Goal: Register for event/course

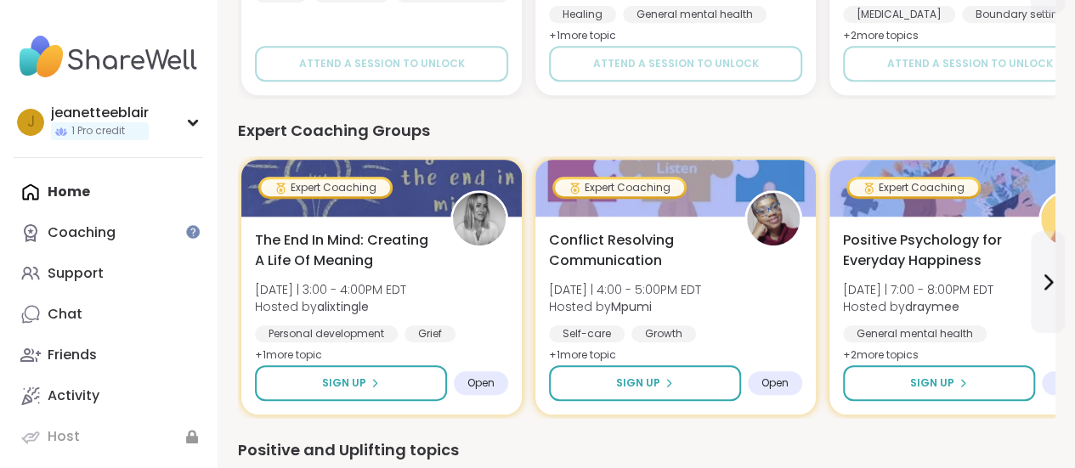
scroll to position [398, 0]
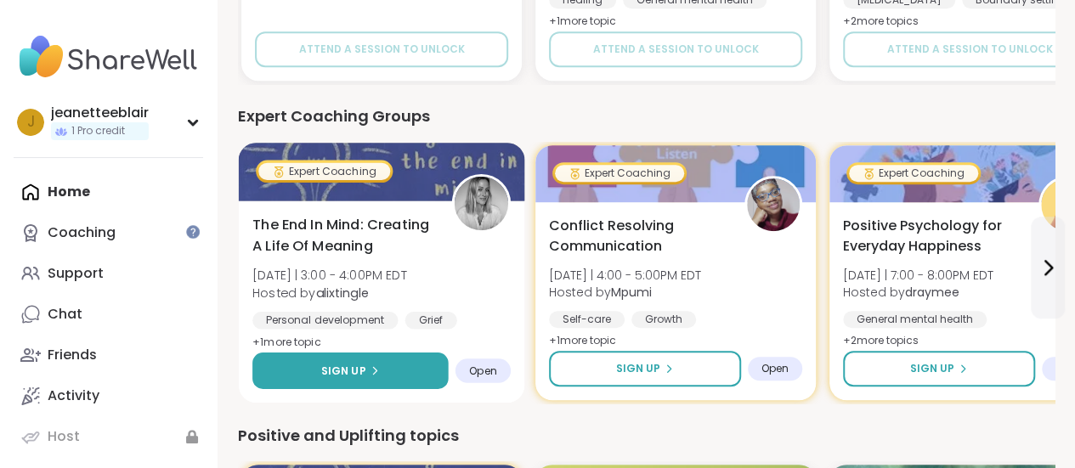
click at [386, 370] on button "Sign Up" at bounding box center [350, 371] width 196 height 37
click at [393, 382] on button "Sign Up" at bounding box center [350, 371] width 196 height 37
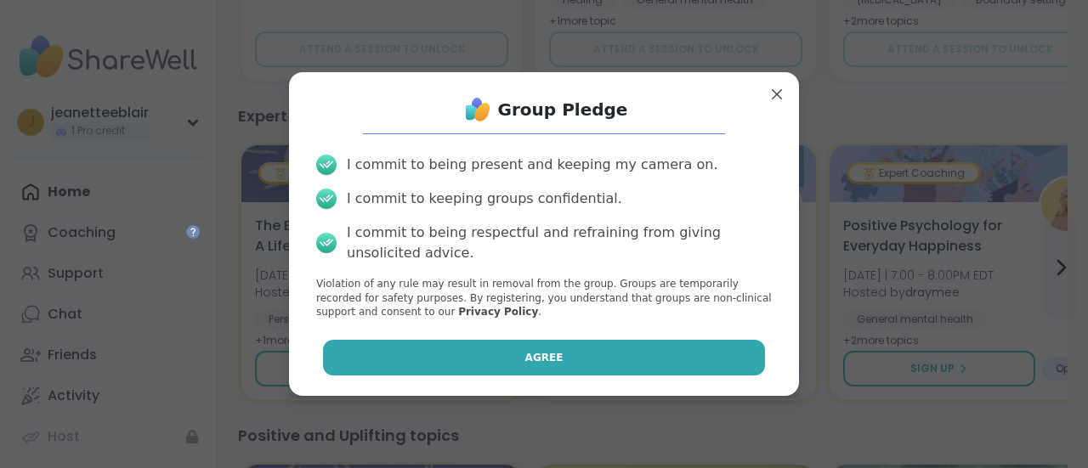
click at [471, 356] on button "Agree" at bounding box center [544, 358] width 443 height 36
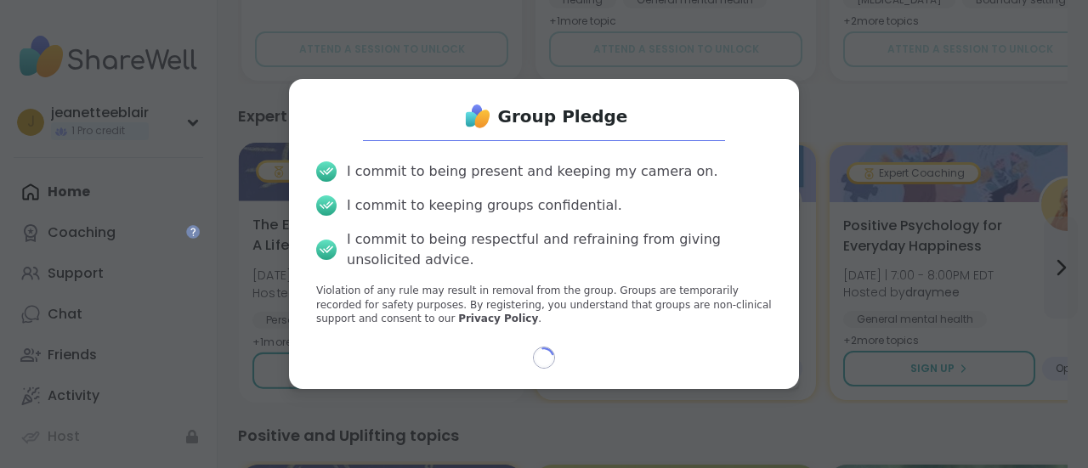
select select "**"
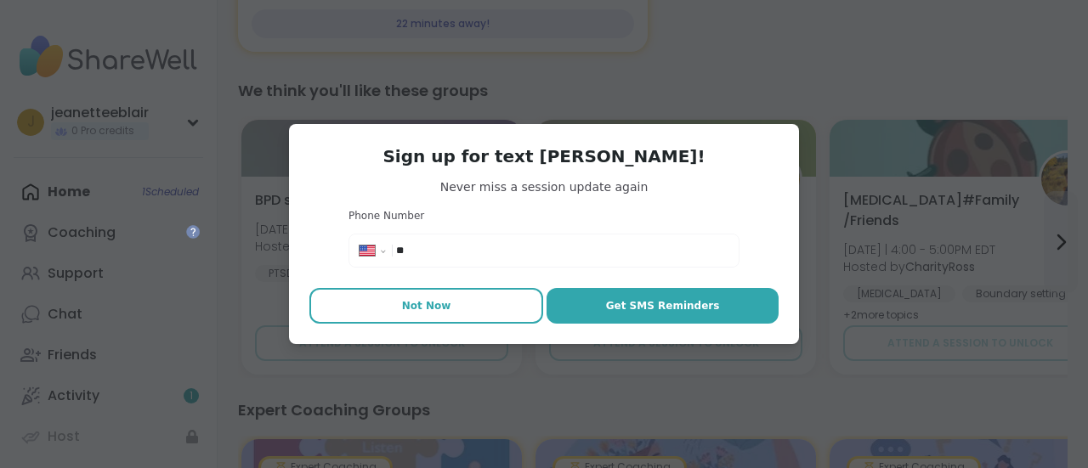
click at [442, 309] on button "Not Now" at bounding box center [426, 306] width 234 height 36
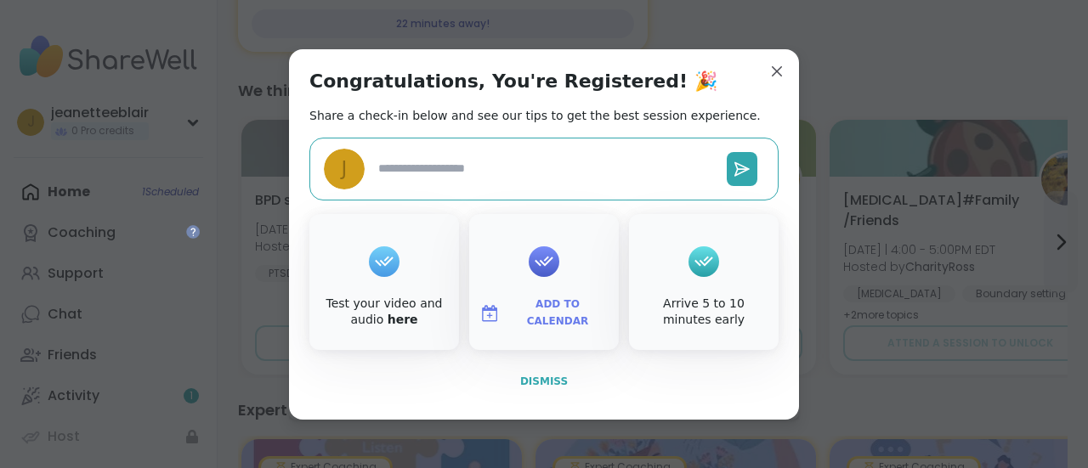
click at [546, 382] on span "Dismiss" at bounding box center [544, 382] width 48 height 12
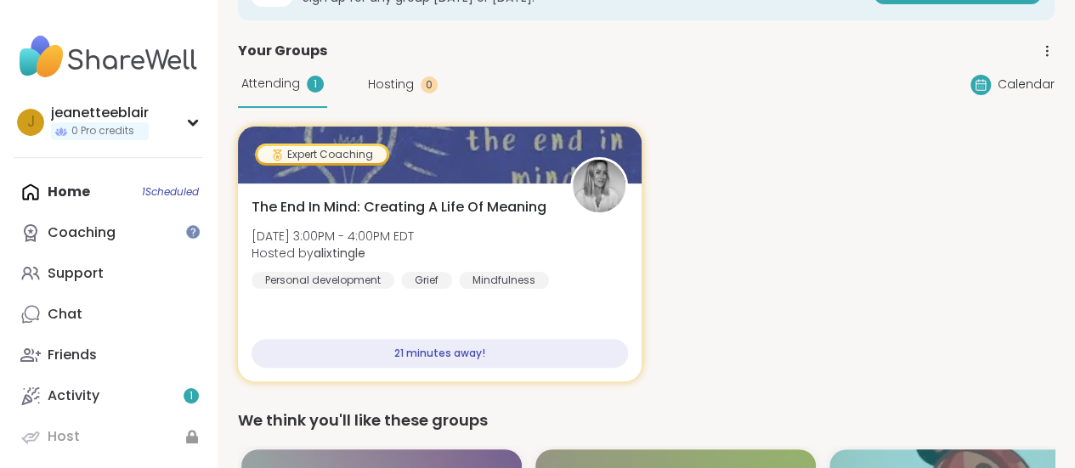
scroll to position [1, 0]
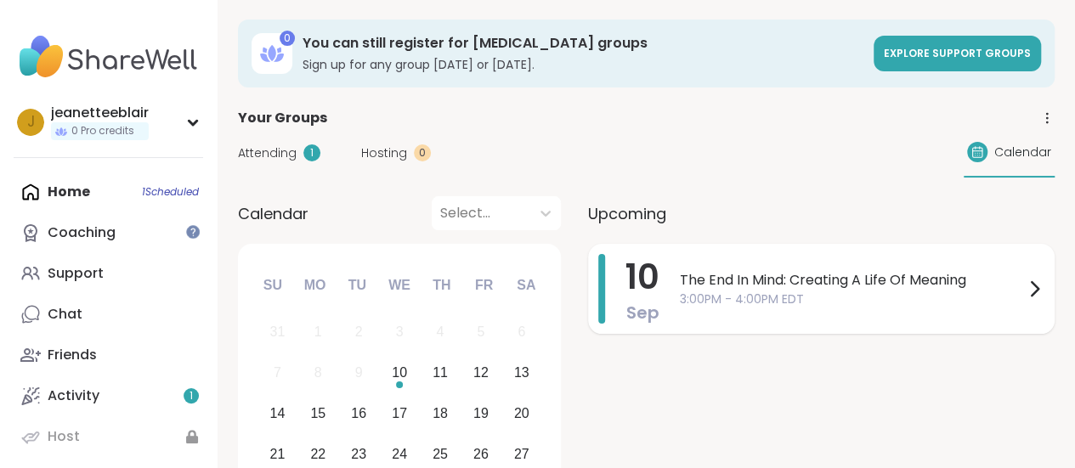
click at [755, 276] on span "The End In Mind: Creating A Life Of Meaning" at bounding box center [852, 280] width 344 height 20
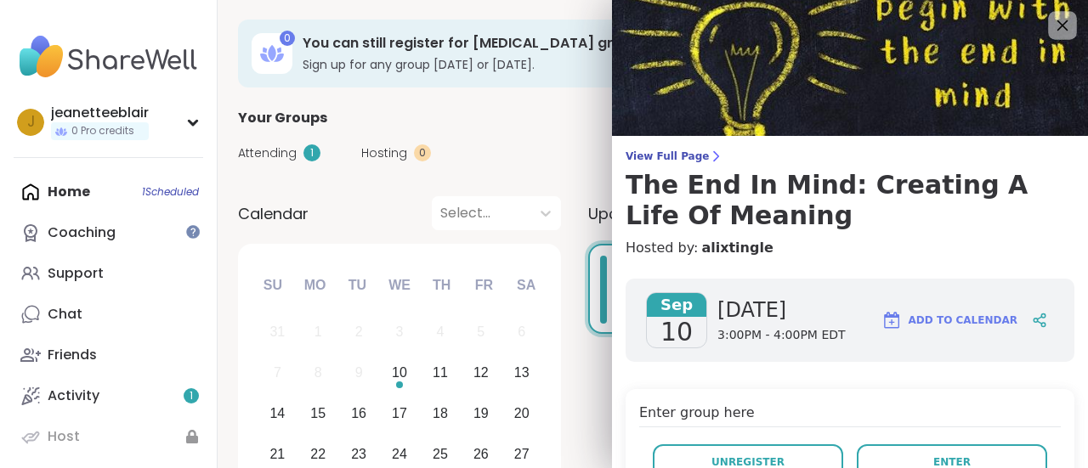
click at [1051, 23] on icon at bounding box center [1061, 24] width 21 height 21
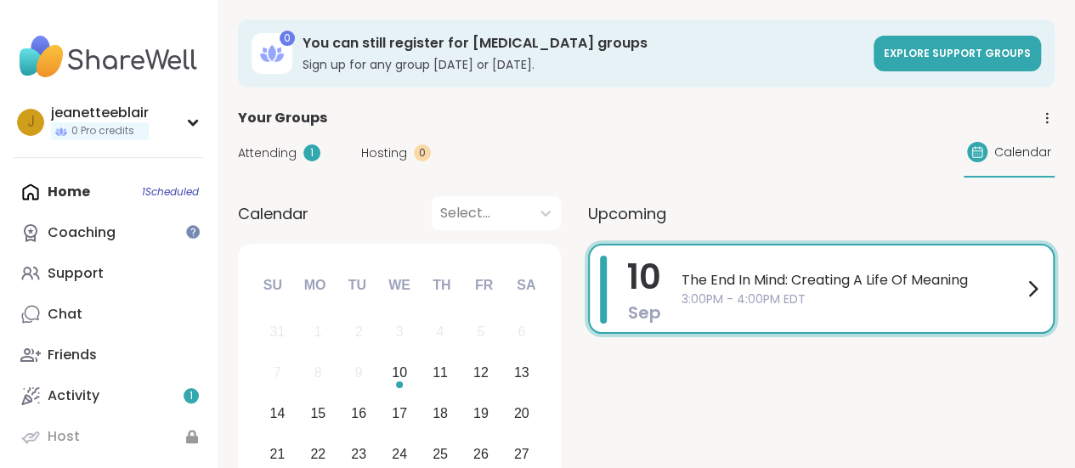
click at [694, 278] on span "The End In Mind: Creating A Life Of Meaning" at bounding box center [852, 280] width 341 height 20
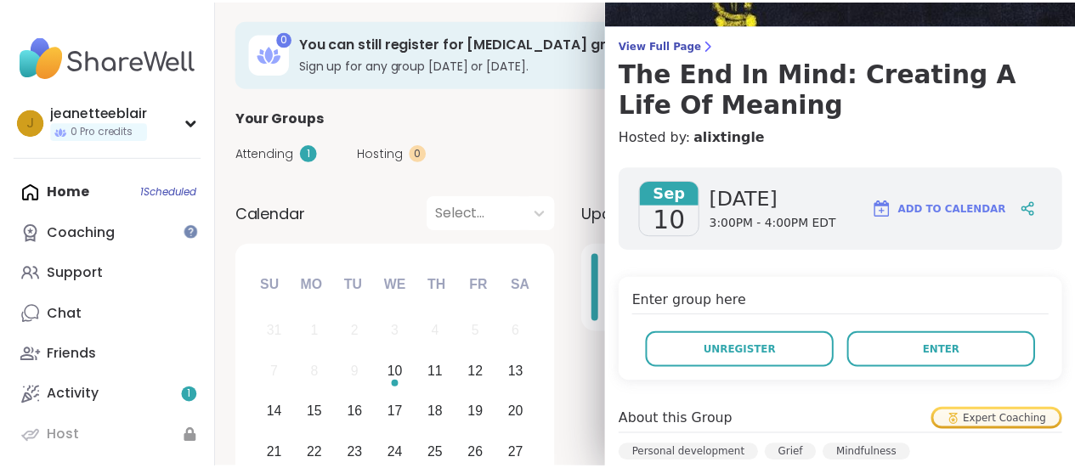
scroll to position [122, 0]
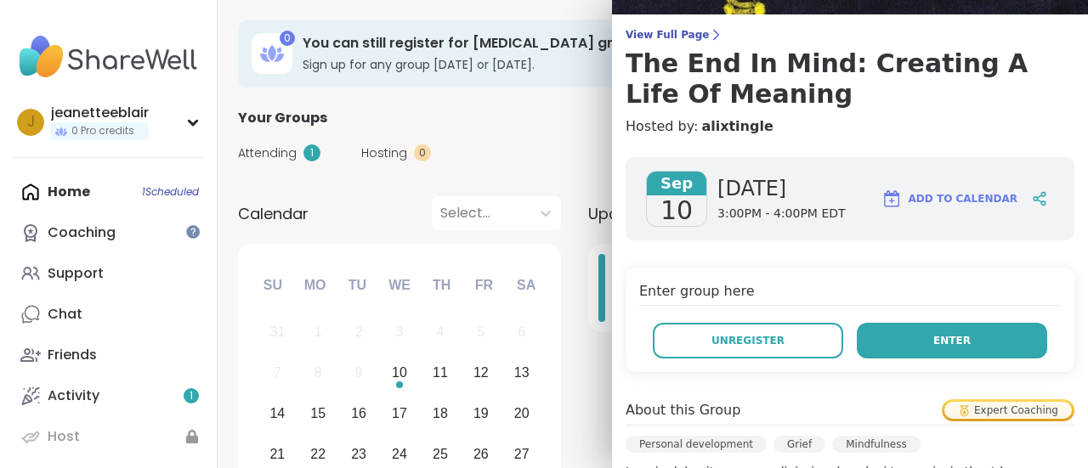
click at [909, 340] on button "Enter" at bounding box center [952, 341] width 190 height 36
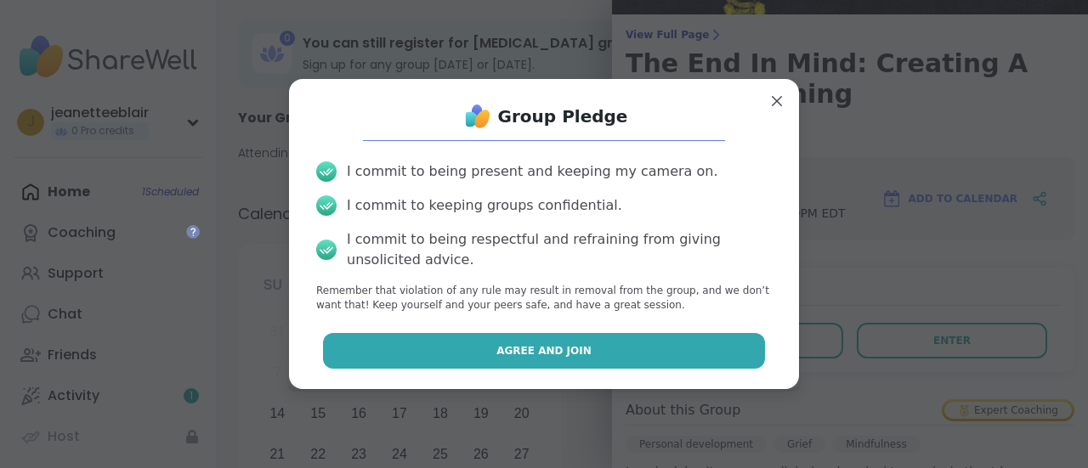
click at [581, 344] on button "Agree and Join" at bounding box center [544, 351] width 443 height 36
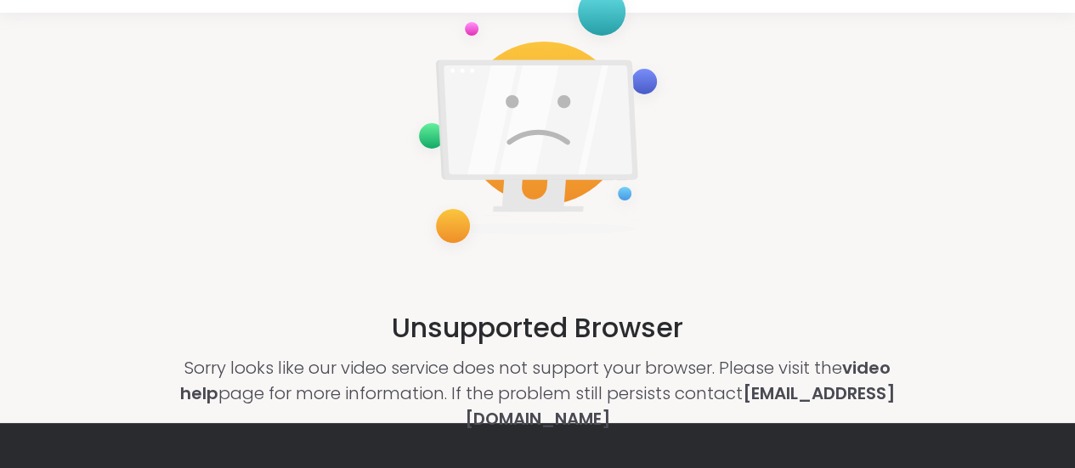
scroll to position [23, 0]
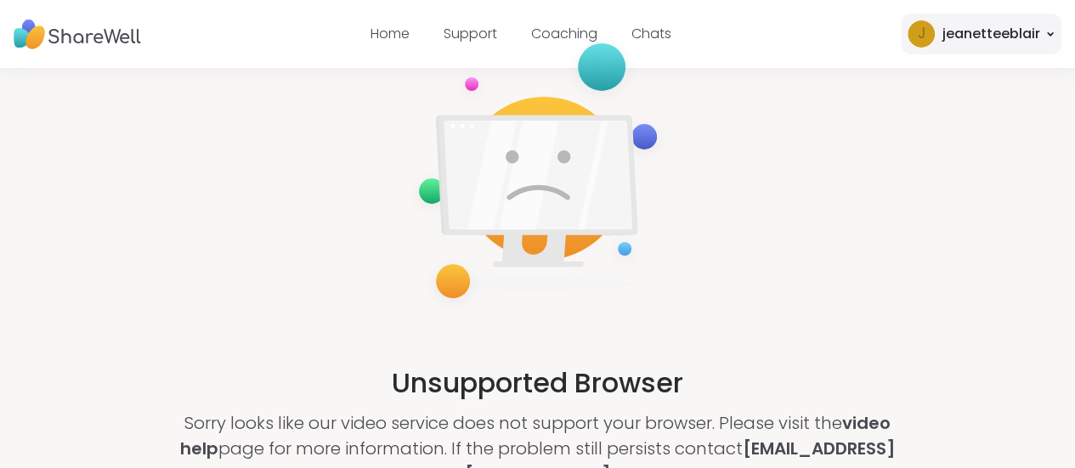
click at [141, 40] on img at bounding box center [77, 34] width 127 height 47
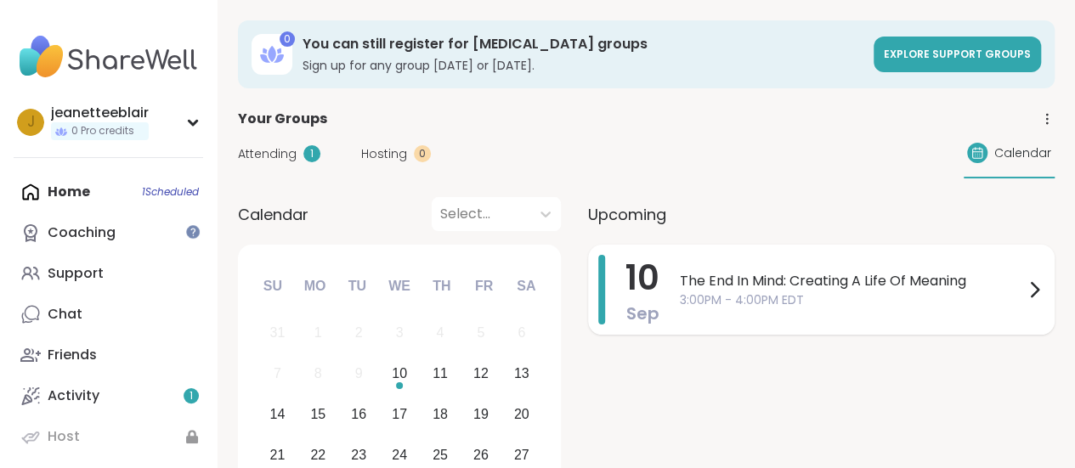
click at [707, 278] on span "The End In Mind: Creating A Life Of Meaning" at bounding box center [852, 281] width 344 height 20
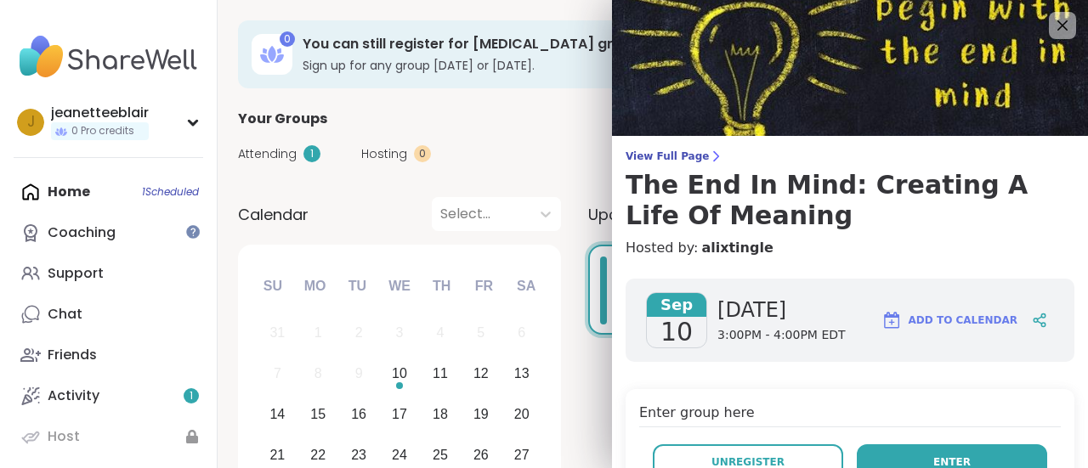
click at [933, 457] on span "Enter" at bounding box center [951, 462] width 37 height 15
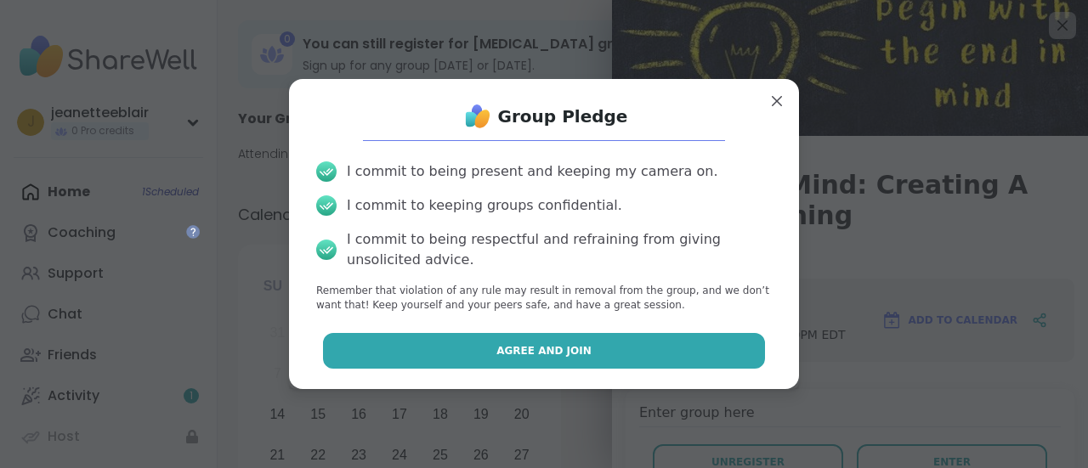
click at [672, 355] on button "Agree and Join" at bounding box center [544, 351] width 443 height 36
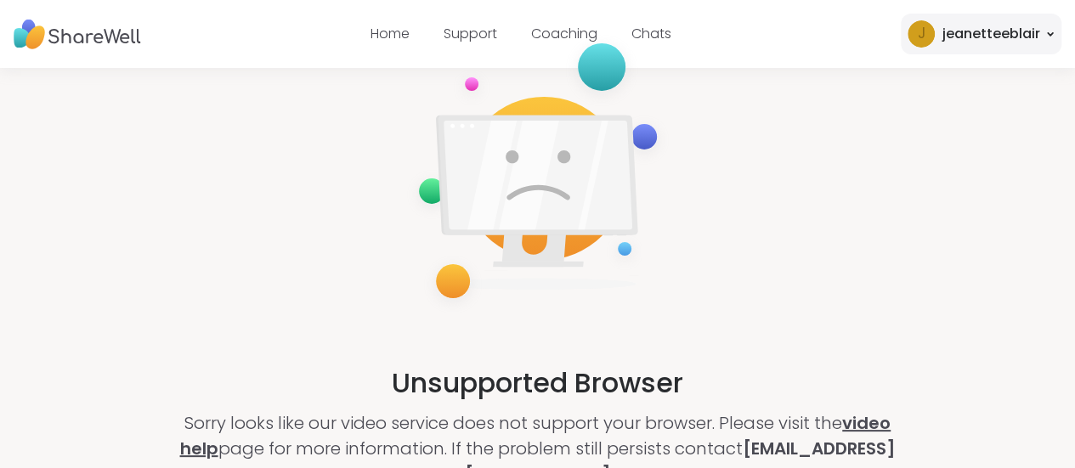
click at [881, 422] on link "video help" at bounding box center [534, 435] width 711 height 49
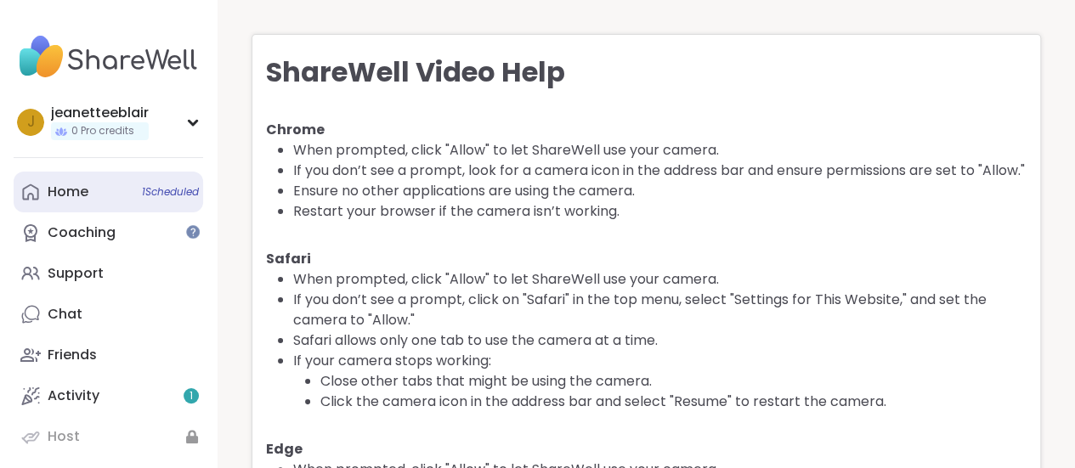
drag, startPoint x: 74, startPoint y: 186, endPoint x: 53, endPoint y: 188, distance: 21.3
click at [53, 188] on div "Home 1 Scheduled" at bounding box center [68, 192] width 41 height 19
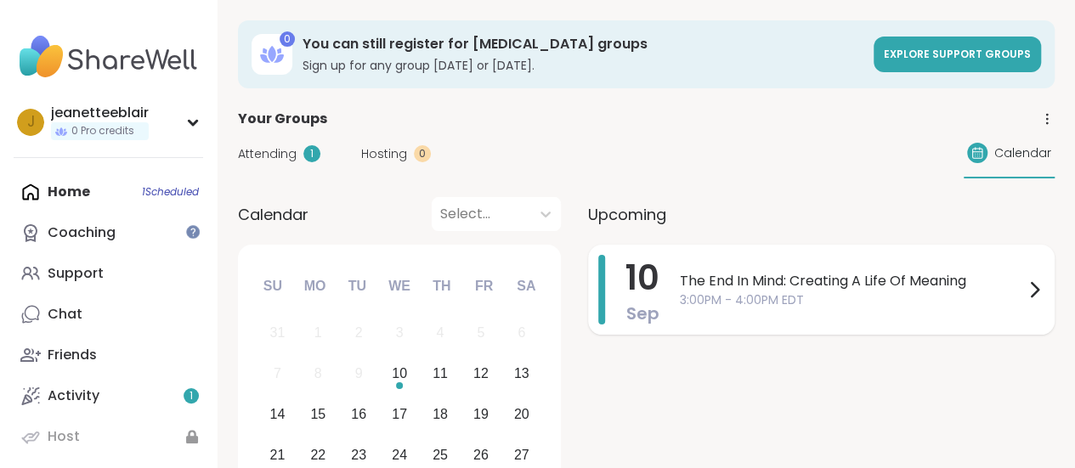
drag, startPoint x: 743, startPoint y: 281, endPoint x: 674, endPoint y: 280, distance: 68.9
drag, startPoint x: 674, startPoint y: 280, endPoint x: 977, endPoint y: 277, distance: 302.6
click at [977, 277] on span "The End In Mind: Creating A Life Of Meaning" at bounding box center [852, 281] width 344 height 20
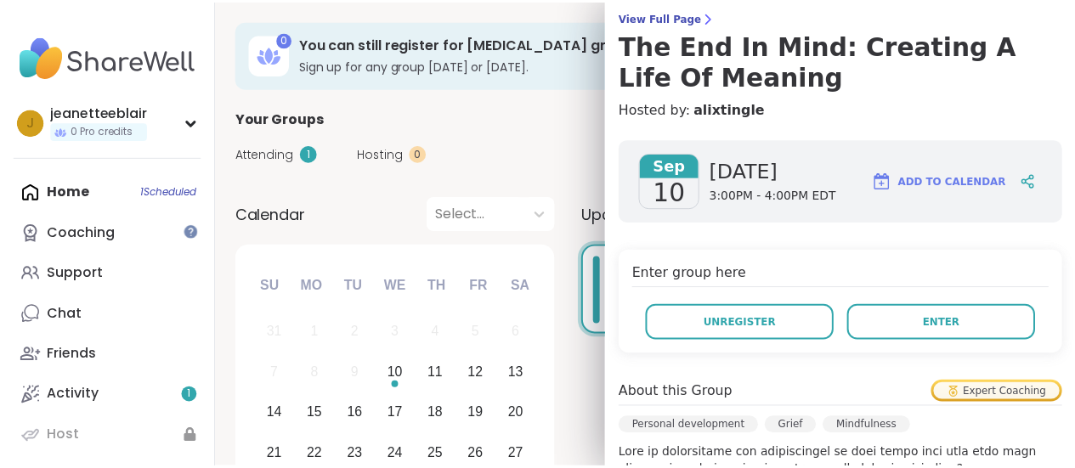
scroll to position [152, 0]
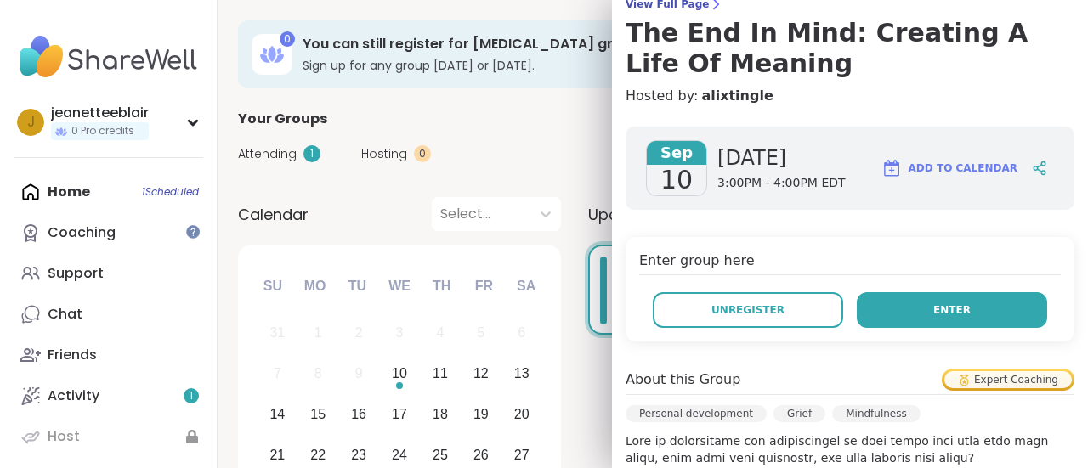
click at [933, 306] on span "Enter" at bounding box center [951, 310] width 37 height 15
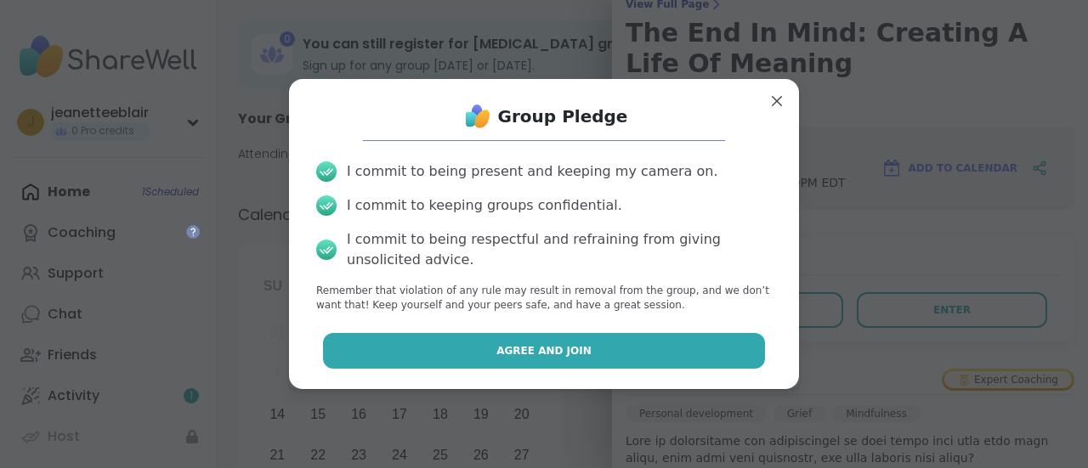
click at [654, 353] on button "Agree and Join" at bounding box center [544, 351] width 443 height 36
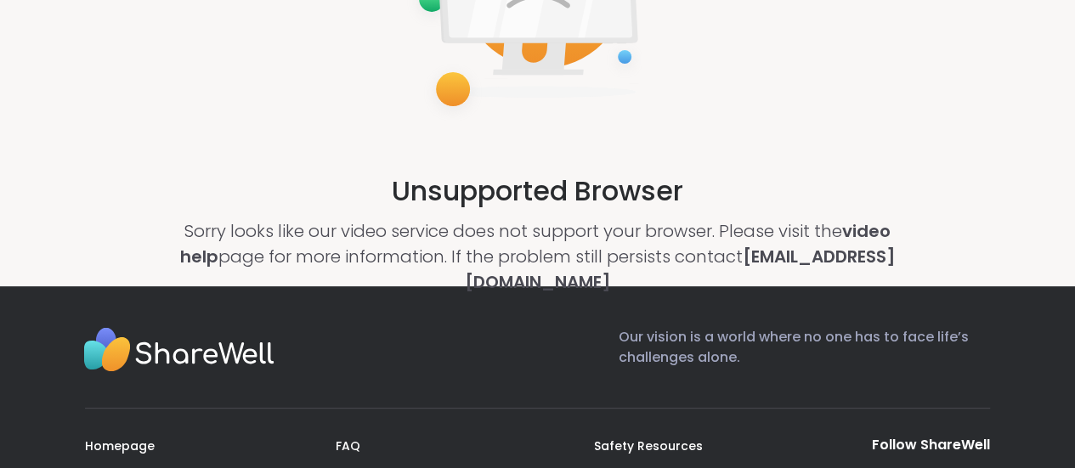
scroll to position [215, 0]
